Goal: Information Seeking & Learning: Check status

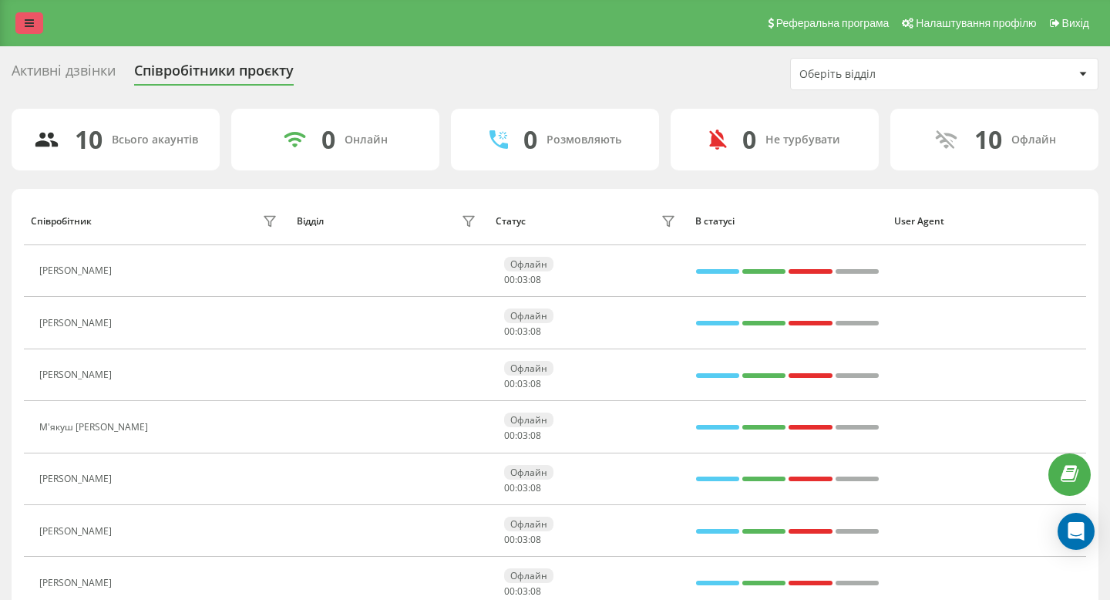
click at [42, 16] on link at bounding box center [29, 23] width 28 height 22
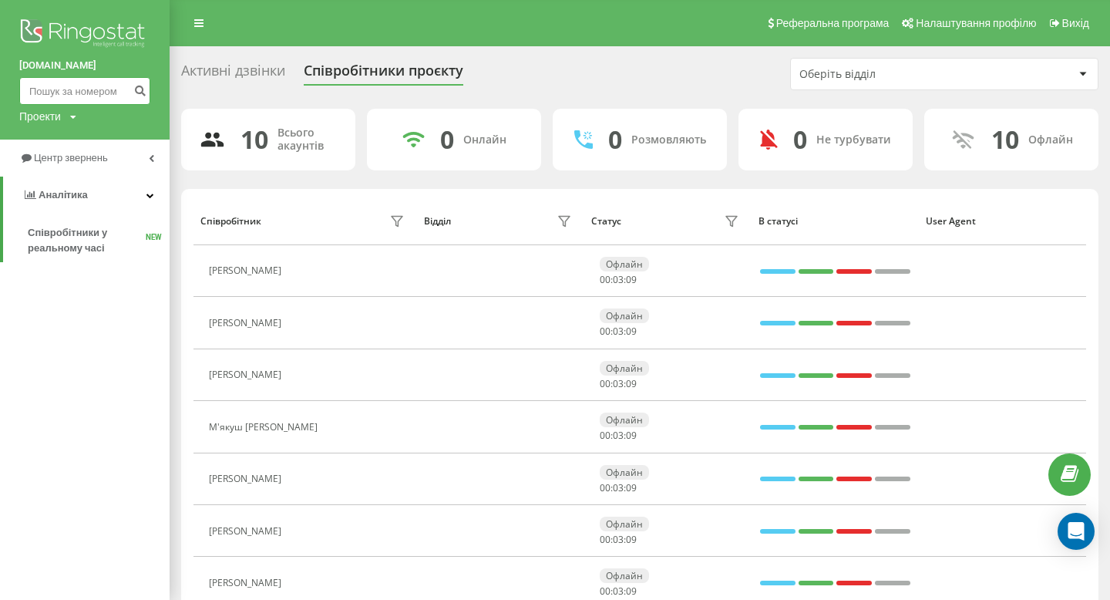
click at [95, 92] on input at bounding box center [84, 91] width 131 height 28
type input "0970046048"
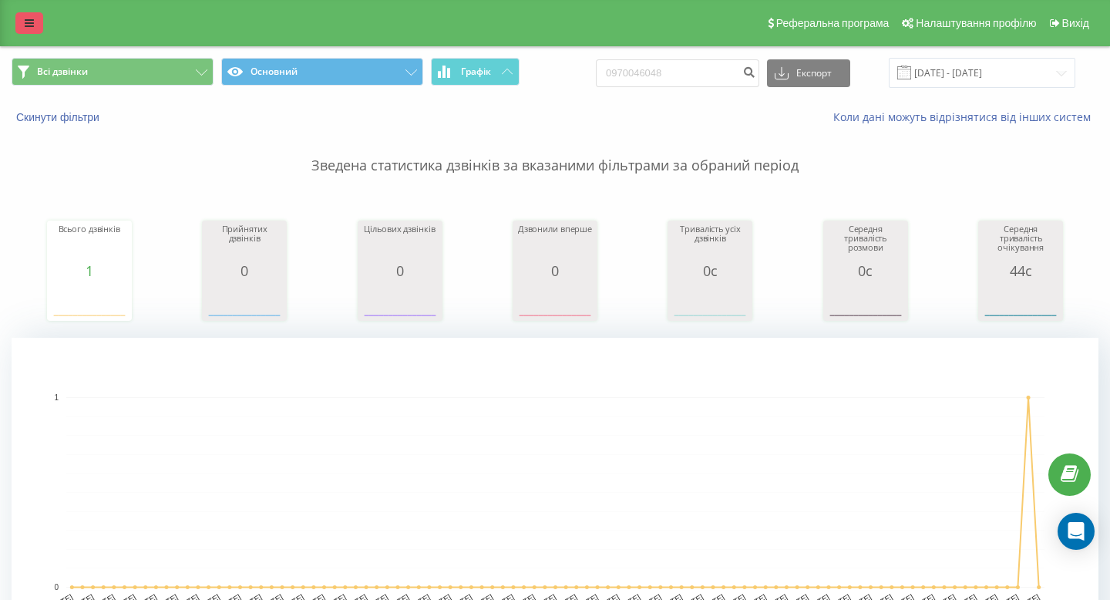
click at [35, 23] on link at bounding box center [29, 23] width 28 height 22
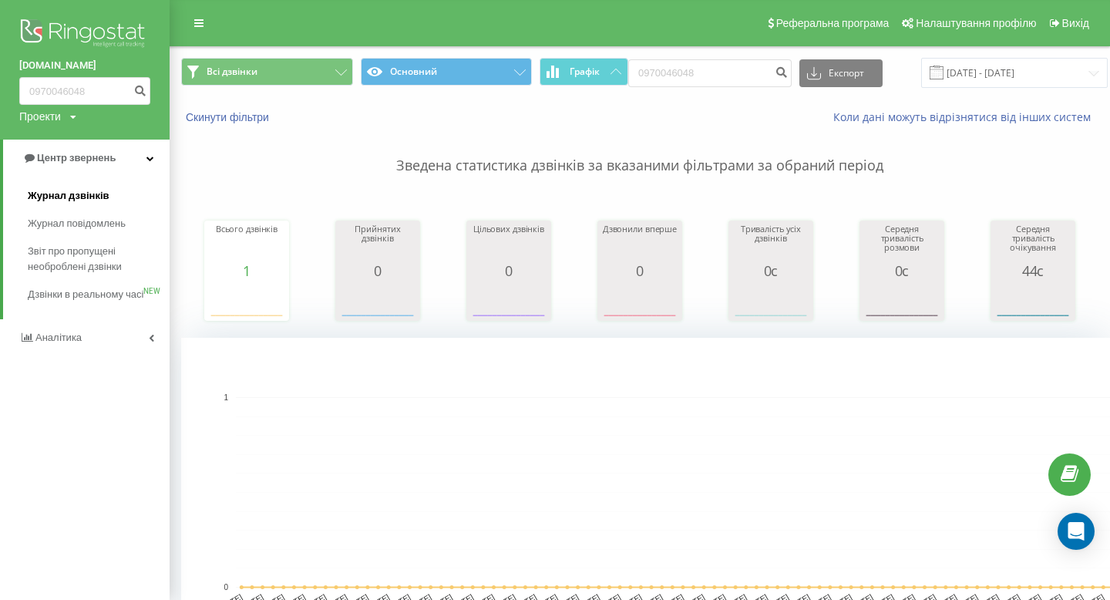
click at [96, 206] on link "Журнал дзвінків" at bounding box center [99, 196] width 142 height 28
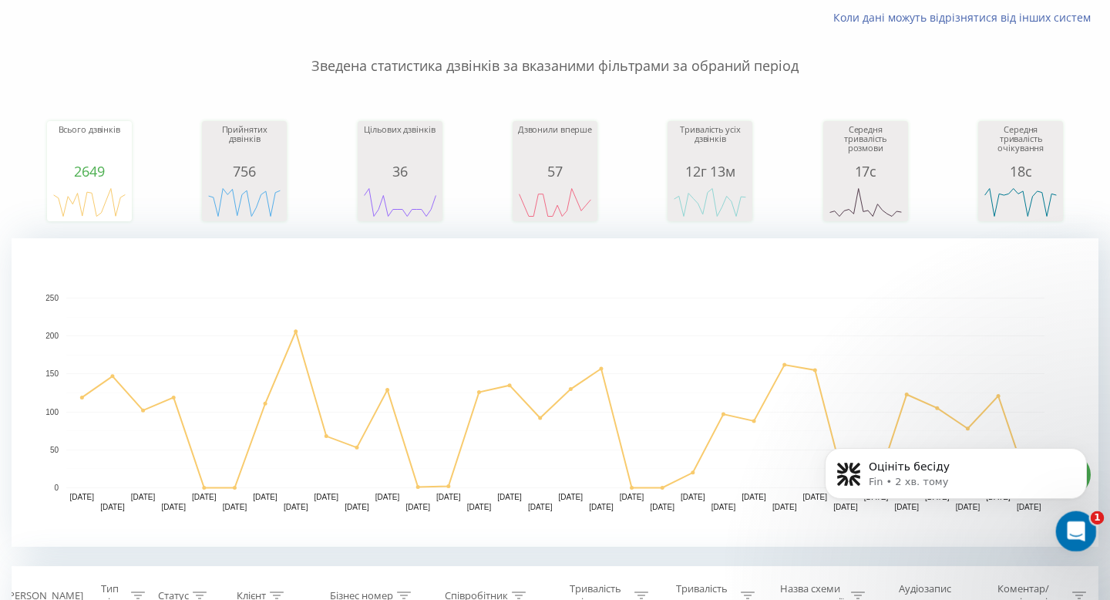
click at [1079, 540] on div "Відкрити програму для спілкування Intercom" at bounding box center [1073, 528] width 51 height 51
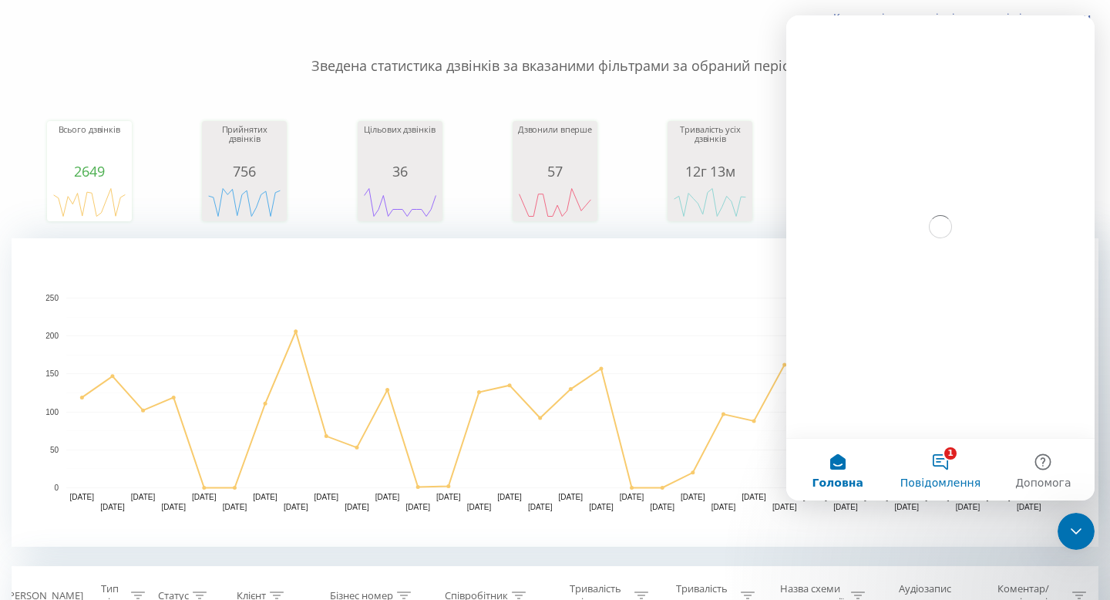
click at [954, 461] on button "1 Повідомлення" at bounding box center [940, 470] width 103 height 62
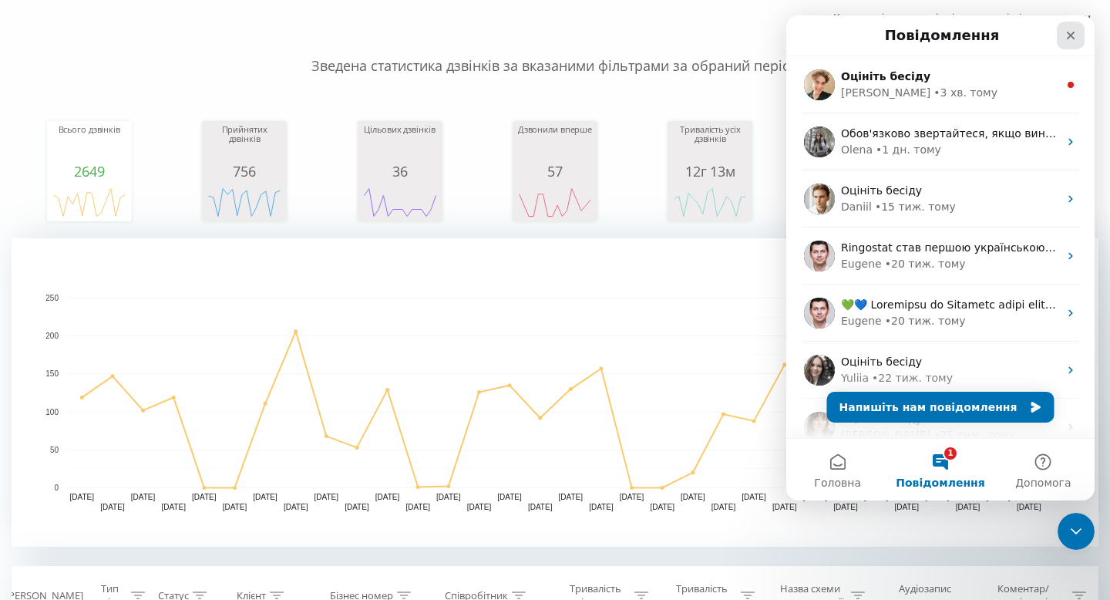
click at [1061, 39] on div "Закрити" at bounding box center [1071, 36] width 28 height 28
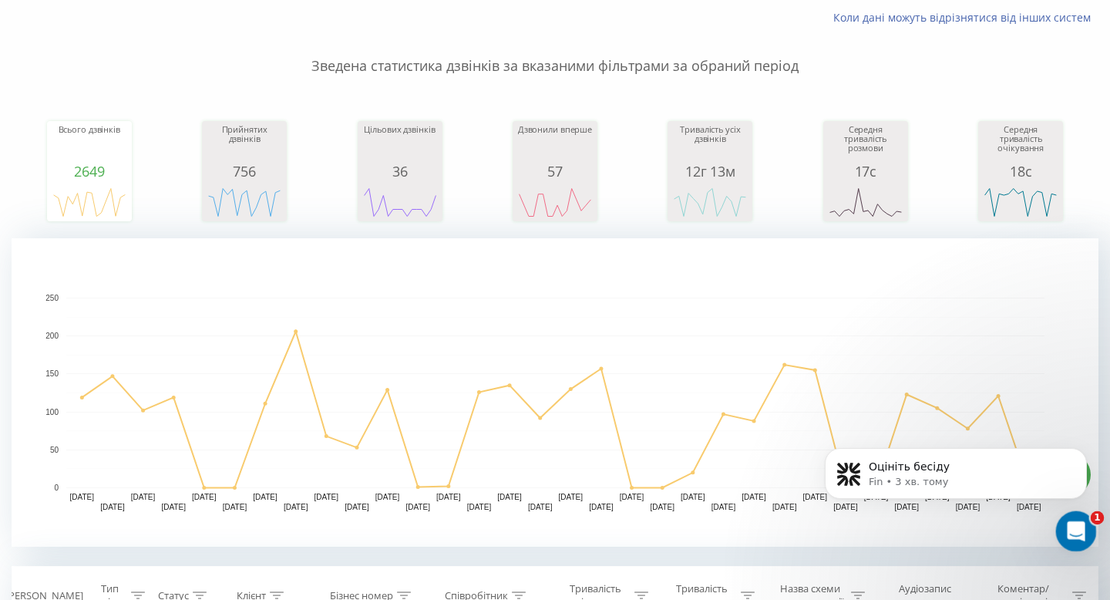
click at [1062, 514] on div "Відкрити програму для спілкування Intercom" at bounding box center [1073, 528] width 51 height 51
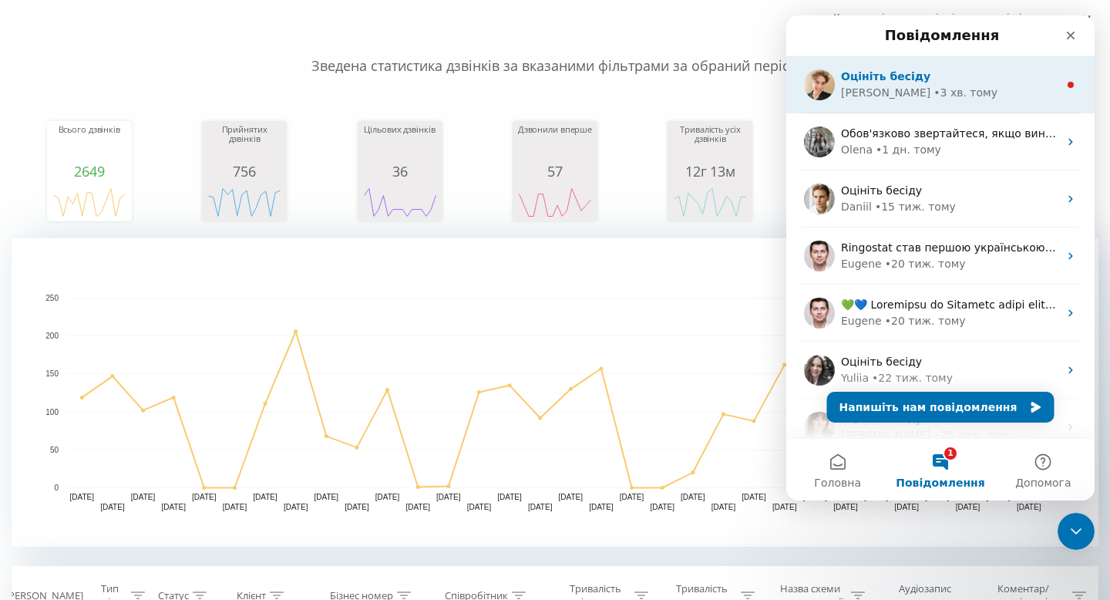
click at [933, 86] on div "• 3 хв. тому" at bounding box center [965, 93] width 64 height 16
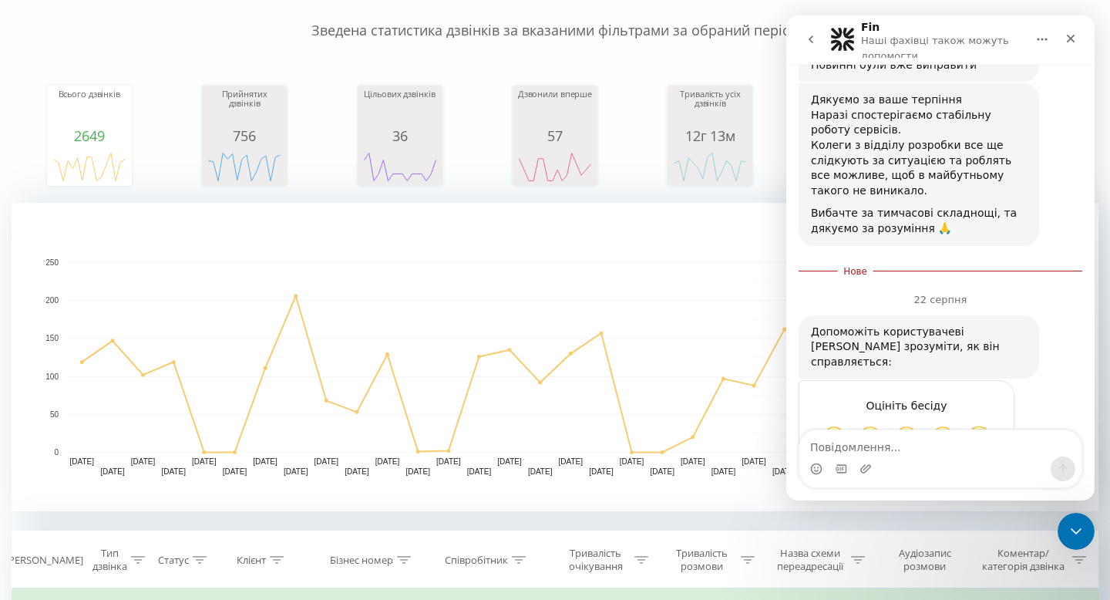
scroll to position [132, 0]
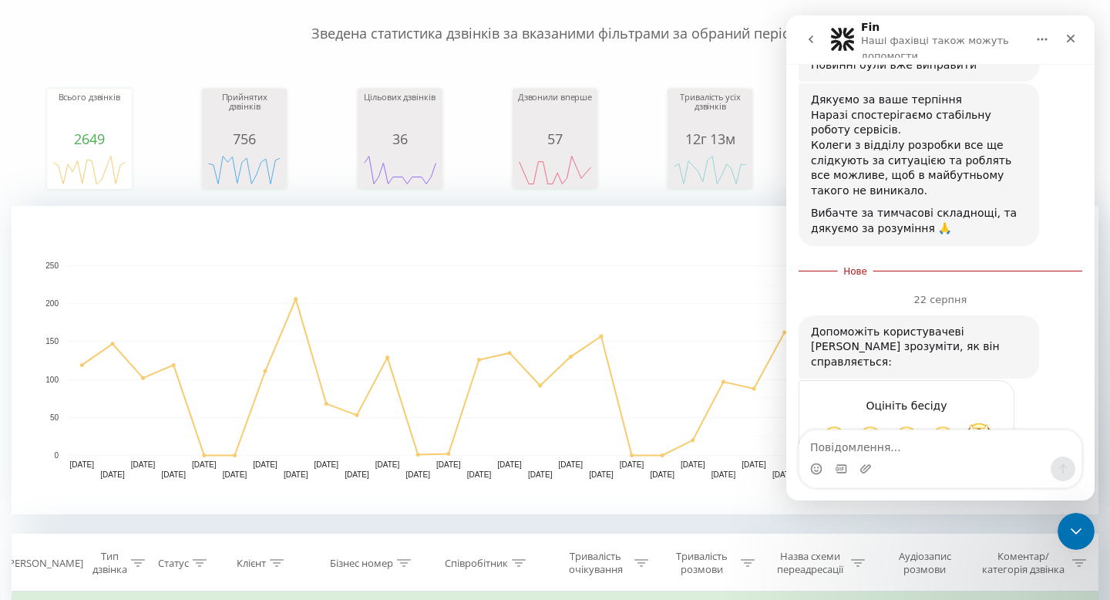
click at [978, 422] on span "Чудово" at bounding box center [979, 436] width 28 height 28
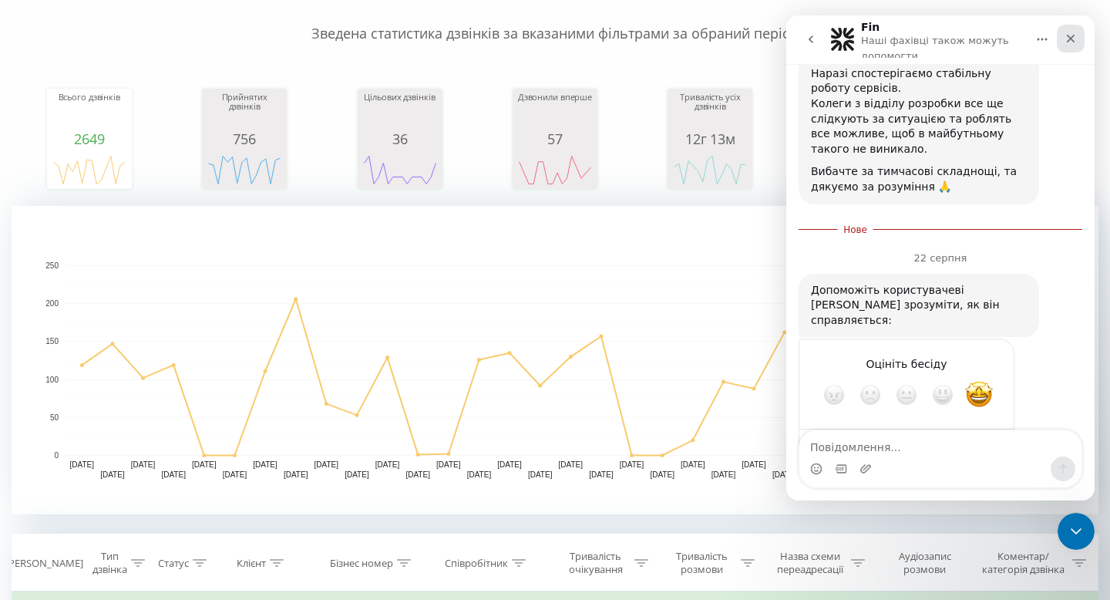
click at [1076, 41] on icon "Закрити" at bounding box center [1070, 38] width 12 height 12
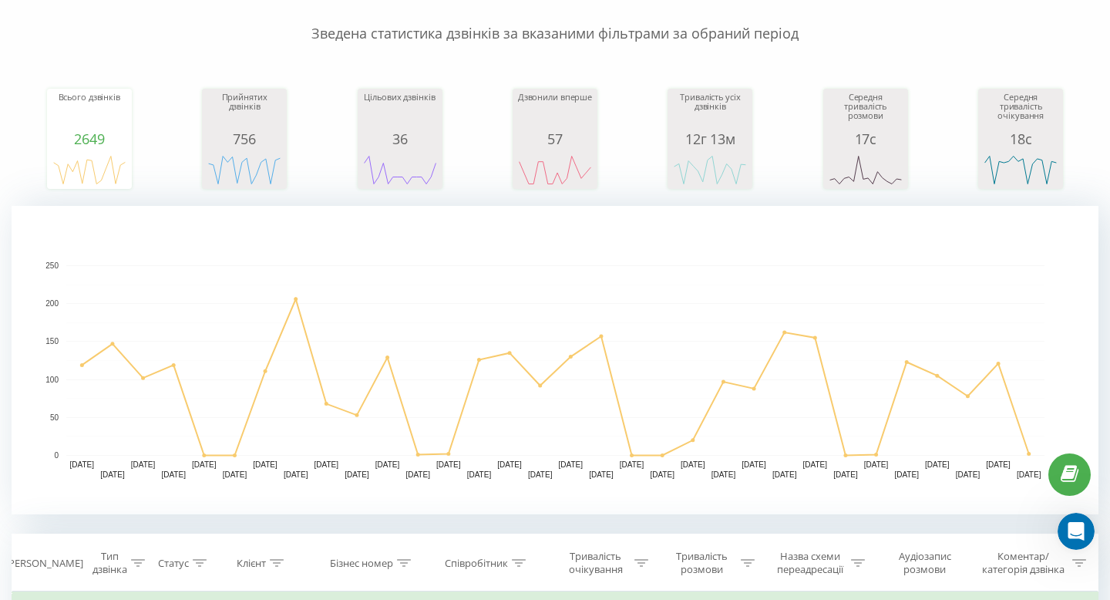
scroll to position [0, 0]
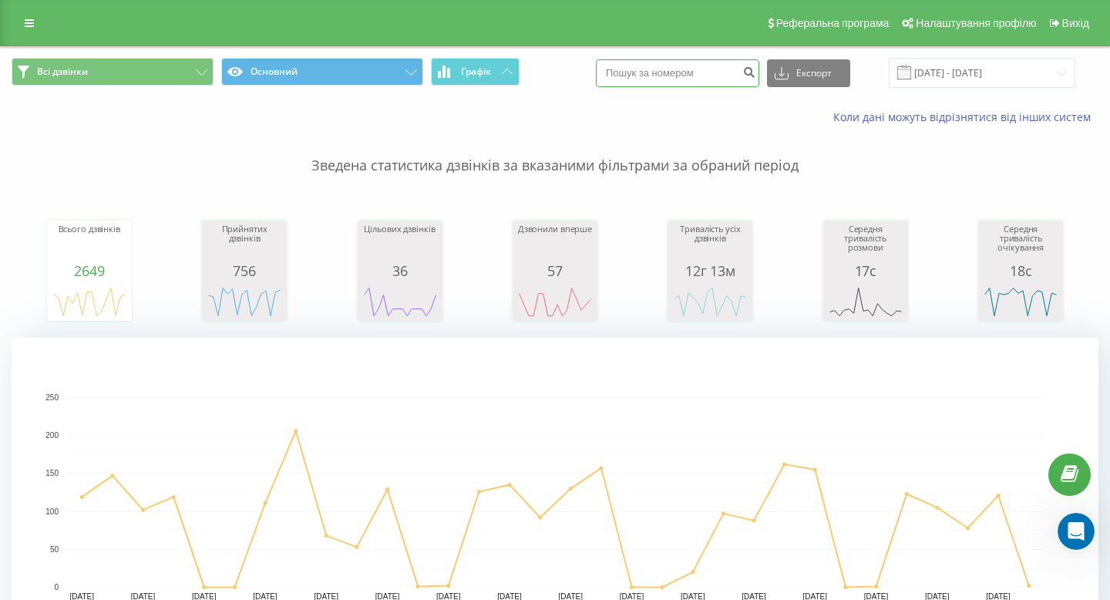
click at [697, 72] on input at bounding box center [677, 73] width 163 height 28
type input "067 420 46 21"
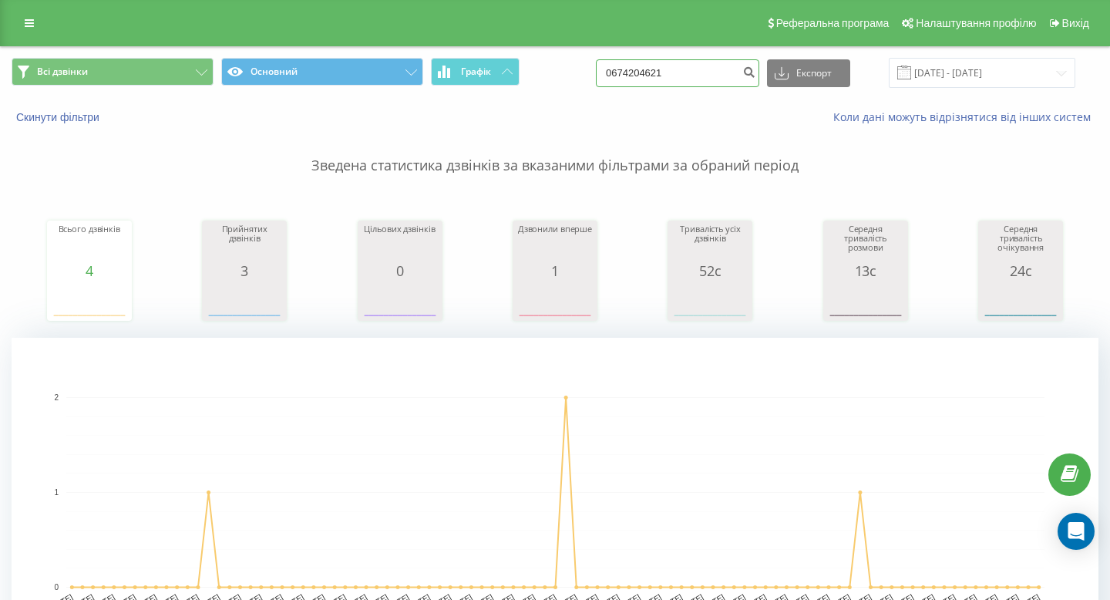
click at [718, 72] on input "0674204621" at bounding box center [677, 73] width 163 height 28
paste input "+38 067 352 40 35"
drag, startPoint x: 663, startPoint y: 72, endPoint x: 570, endPoint y: 72, distance: 93.3
click at [570, 72] on div "Всі дзвінки Основний Графік 067 352 40 35 Експорт .csv .xls .xlsx 22.05.2025 - …" at bounding box center [555, 73] width 1087 height 30
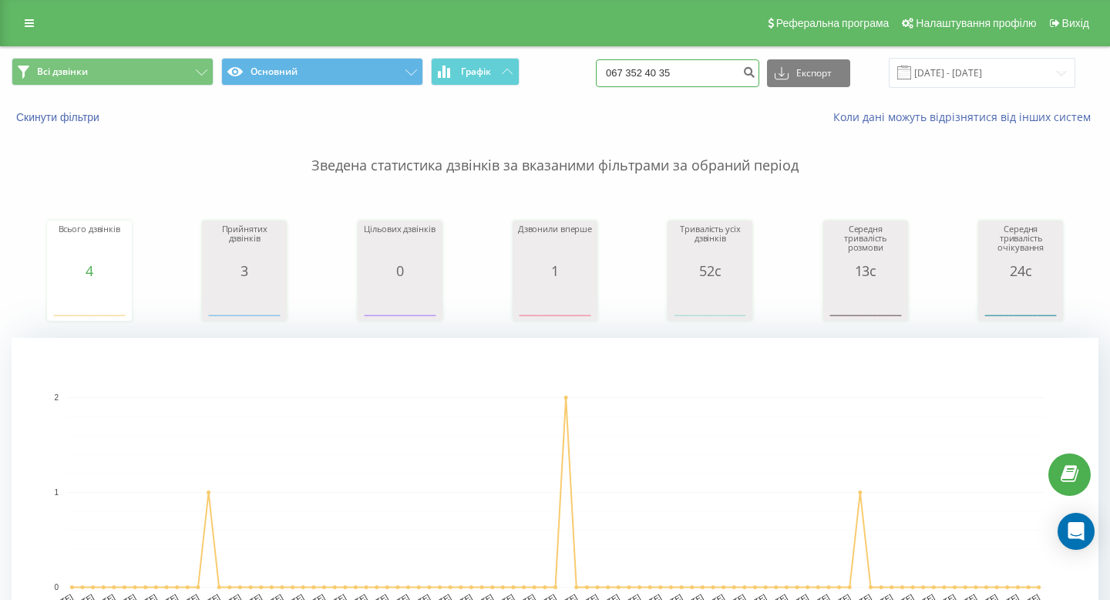
type input "067 352 40 35"
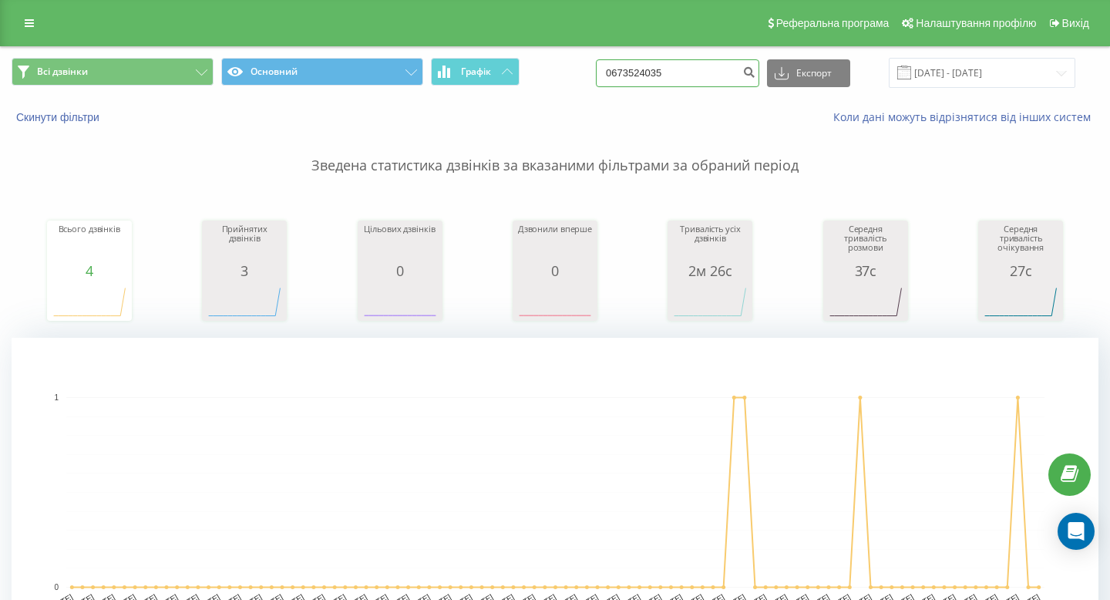
click at [728, 77] on input "0673524035" at bounding box center [677, 73] width 163 height 28
click at [985, 75] on input "[DATE] - [DATE]" at bounding box center [982, 73] width 187 height 30
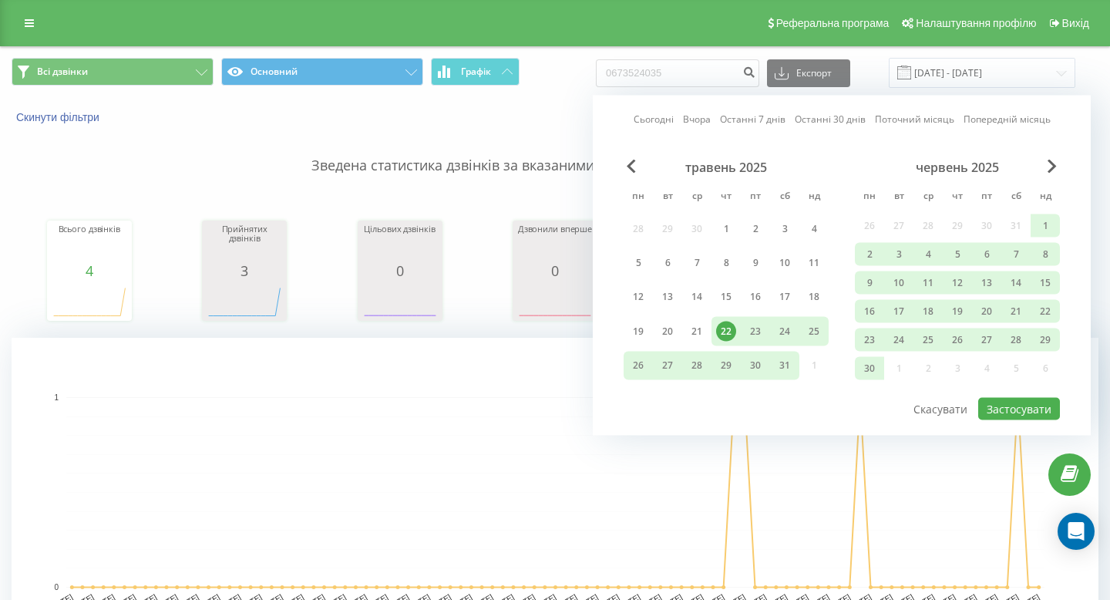
click at [525, 146] on p "Зведена статистика дзвінків за вказаними фільтрами за обраний період" at bounding box center [555, 150] width 1087 height 51
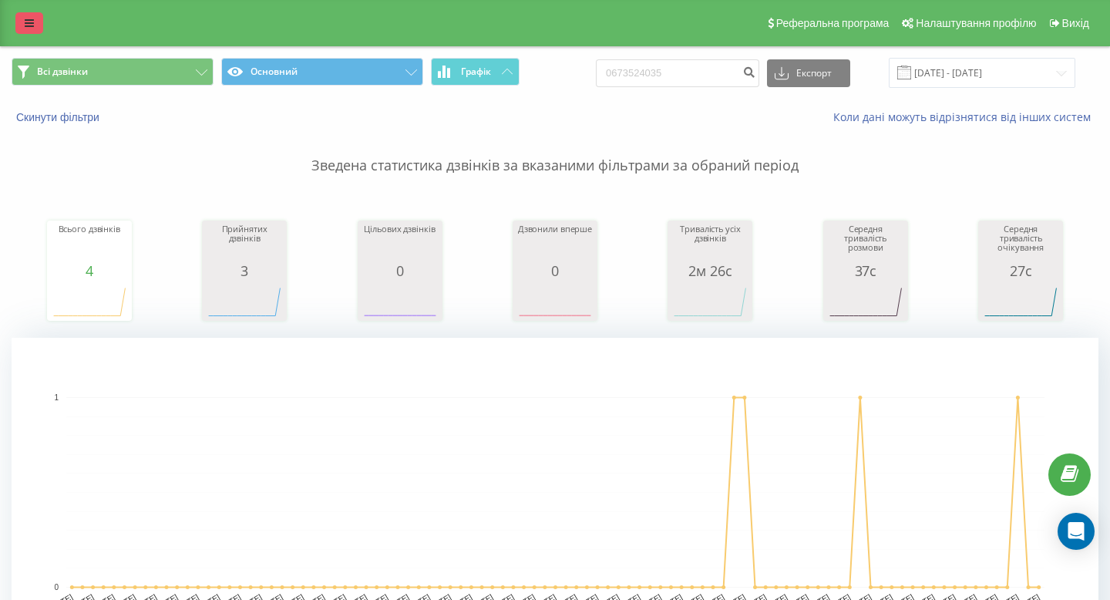
click at [25, 21] on icon at bounding box center [29, 23] width 9 height 11
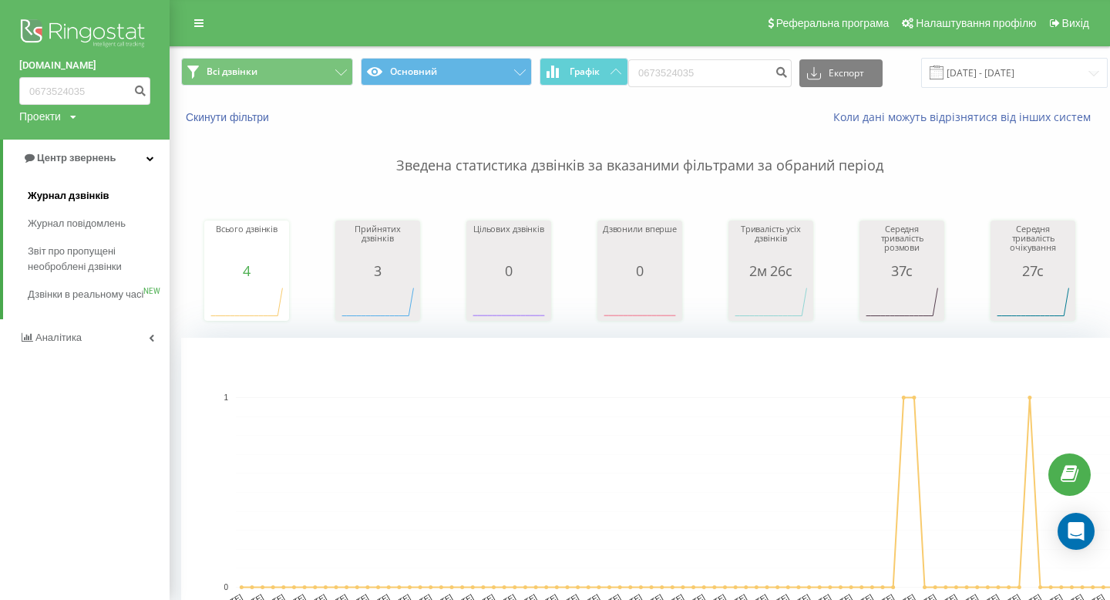
click at [101, 191] on span "Журнал дзвінків" at bounding box center [69, 195] width 82 height 15
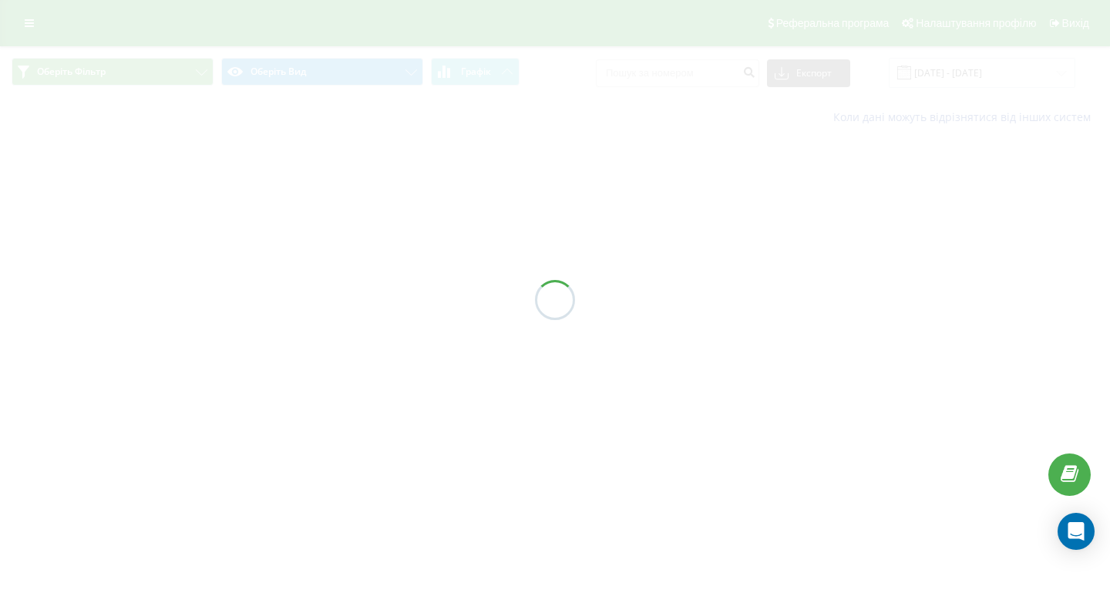
click at [942, 72] on div at bounding box center [555, 300] width 1110 height 600
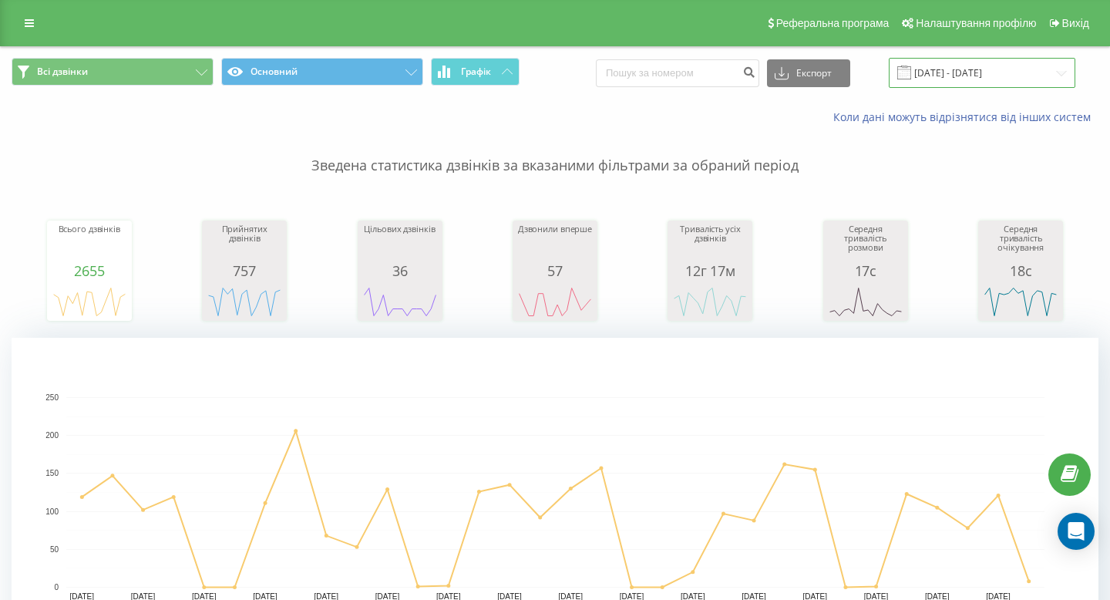
click at [934, 79] on input "[DATE] - [DATE]" at bounding box center [982, 73] width 187 height 30
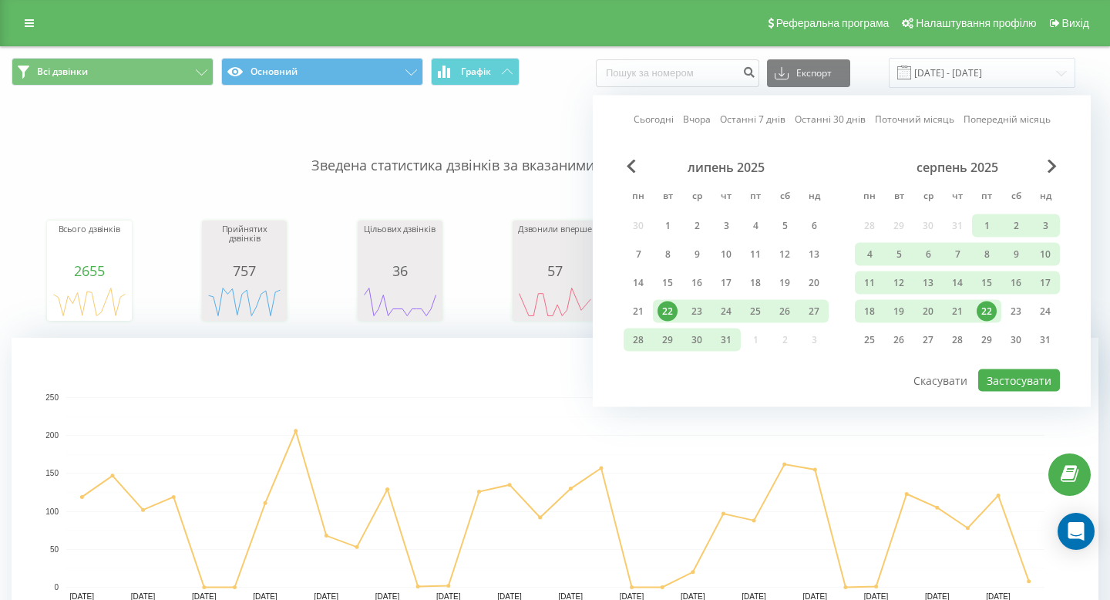
click at [980, 311] on div "22" at bounding box center [987, 311] width 20 height 20
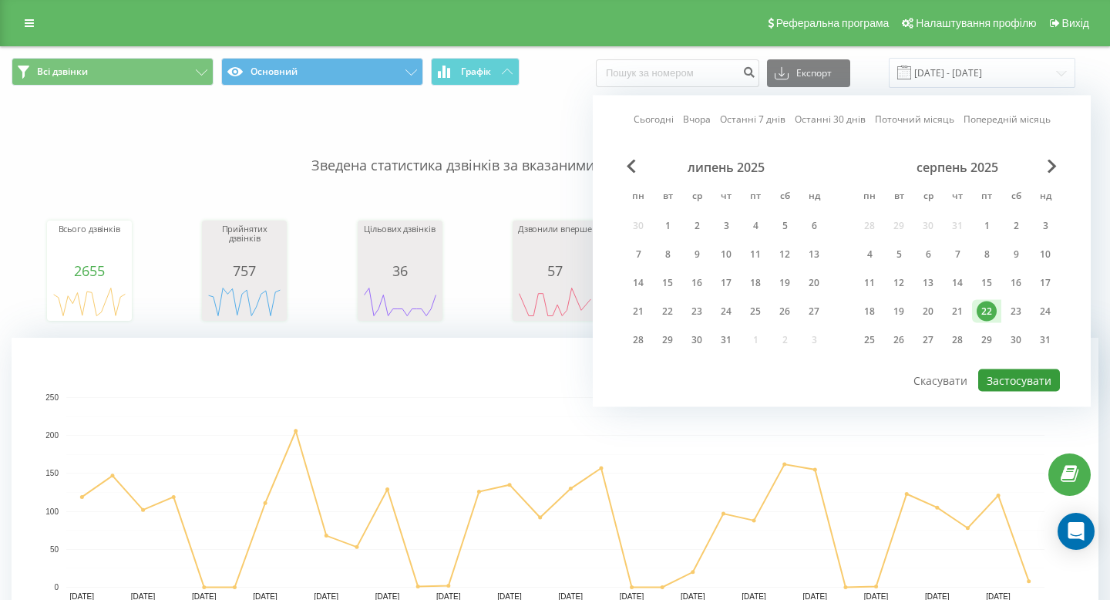
click at [1024, 373] on button "Застосувати" at bounding box center [1019, 380] width 82 height 22
type input "[DATE] - [DATE]"
